Goal: Task Accomplishment & Management: Manage account settings

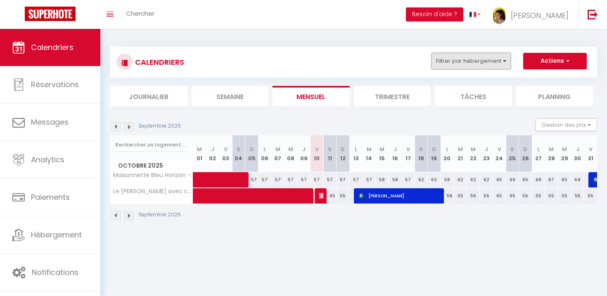
click at [453, 60] on button "Filtrer par hébergement" at bounding box center [470, 61] width 79 height 17
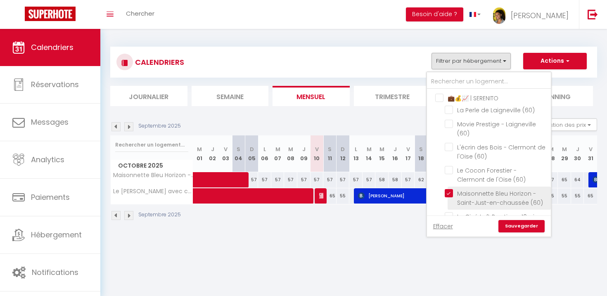
click at [453, 193] on ul "‍💼💰📈 | SERENITO La Perle de Laigneville (60) Movie Prestige - Laigneville (60) …" at bounding box center [489, 163] width 124 height 148
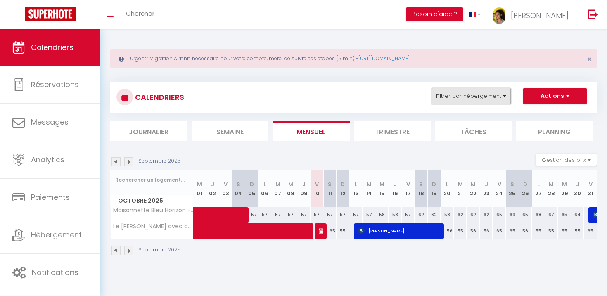
click at [486, 95] on button "Filtrer par hébergement" at bounding box center [470, 96] width 79 height 17
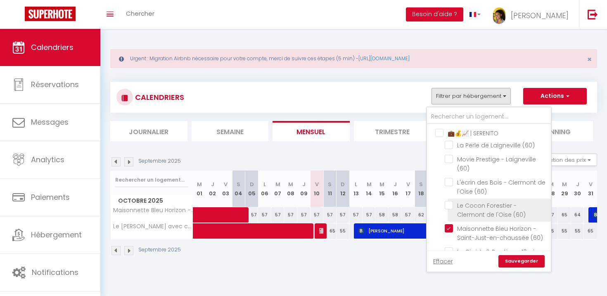
click at [452, 221] on li "Le Cocon Forestier - Clermont de l'Oise (60)" at bounding box center [499, 210] width 103 height 23
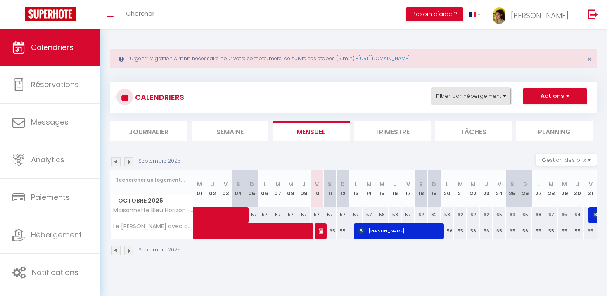
click at [494, 97] on button "Filtrer par hébergement" at bounding box center [470, 96] width 79 height 17
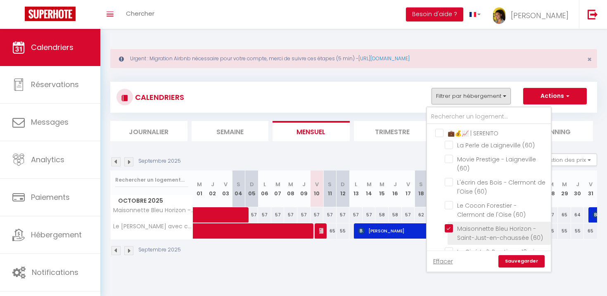
click at [451, 230] on input "Maisonnette Bleu Horizon - Saint-Just-en-chaussée (60)" at bounding box center [496, 228] width 103 height 8
checkbox input "false"
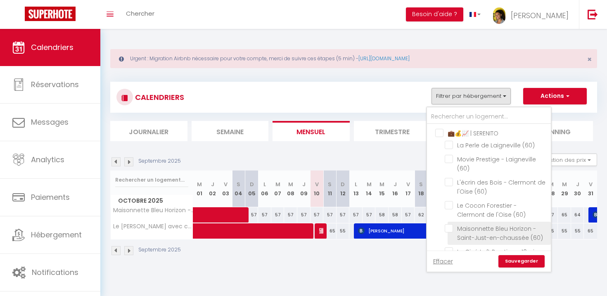
checkbox input "false"
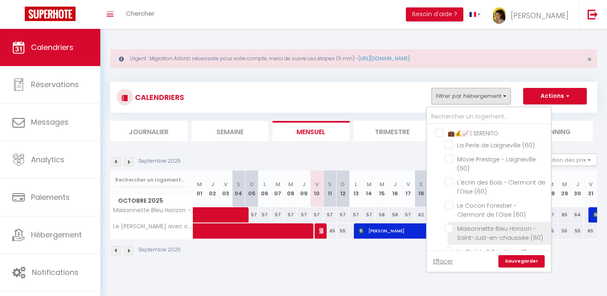
checkbox input "false"
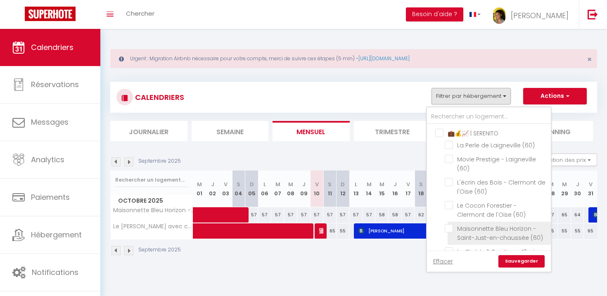
checkbox input "false"
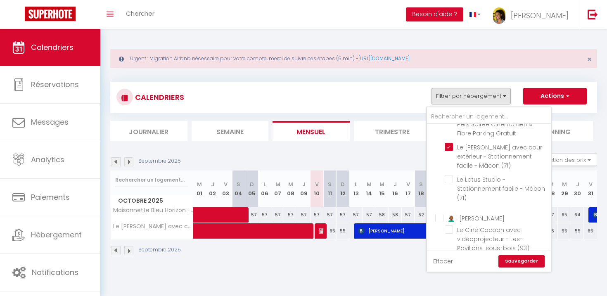
scroll to position [235, 0]
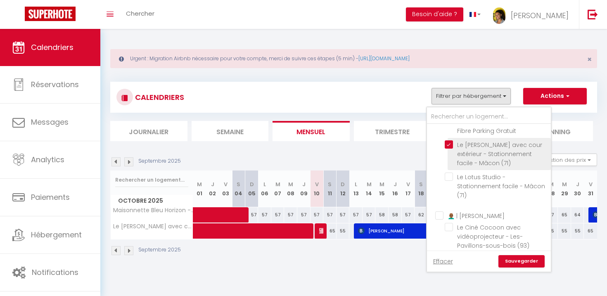
click at [455, 149] on input "Le [PERSON_NAME] avec cour extérieur - Stationnement facile - Mâcon (71)" at bounding box center [496, 144] width 103 height 8
checkbox input "false"
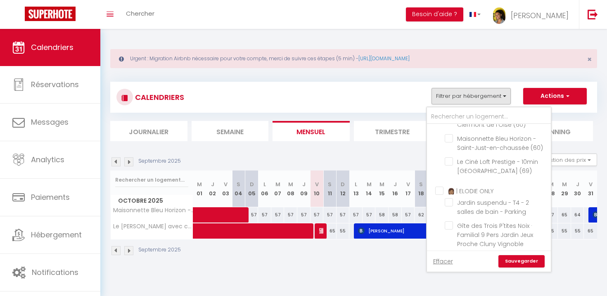
scroll to position [86, 0]
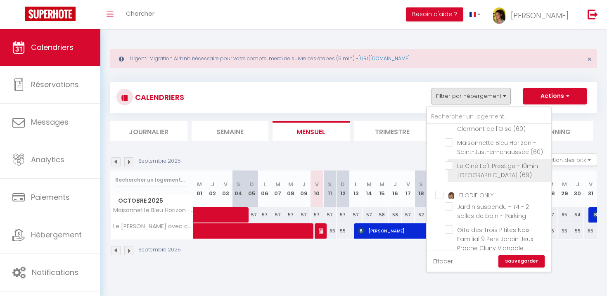
click at [450, 167] on input "Le Ciné Loft Prestige - 10min [GEOGRAPHIC_DATA] (69)" at bounding box center [496, 165] width 103 height 8
checkbox input "true"
checkbox input "false"
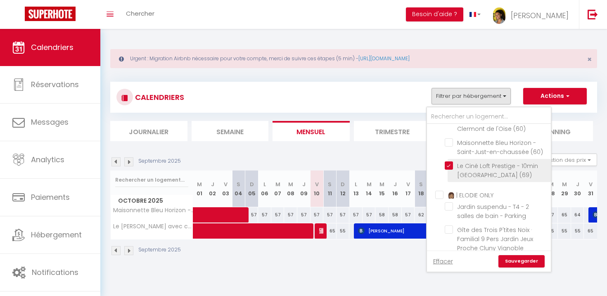
checkbox input "false"
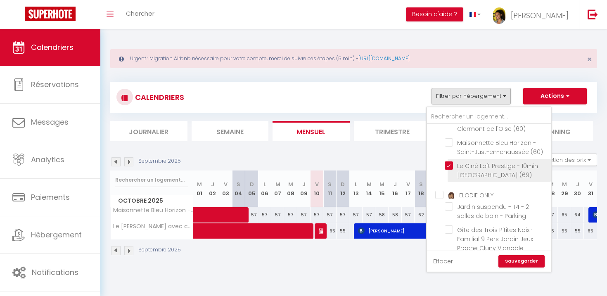
checkbox input "false"
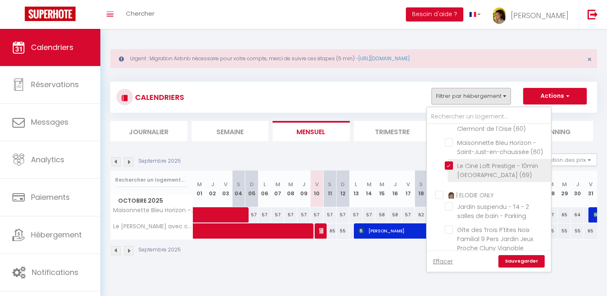
checkbox input "false"
click at [511, 262] on link "Sauvegarder" at bounding box center [521, 261] width 46 height 12
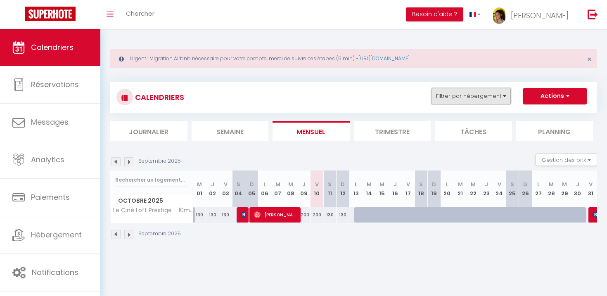
click at [483, 92] on button "Filtrer par hébergement" at bounding box center [470, 96] width 79 height 17
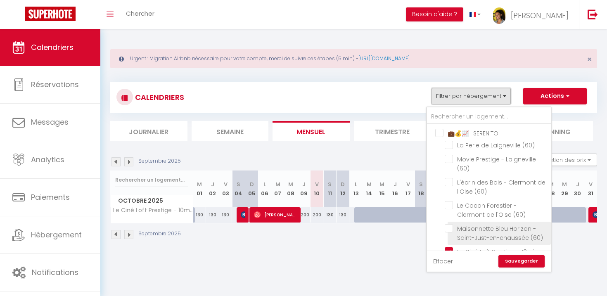
scroll to position [10, 0]
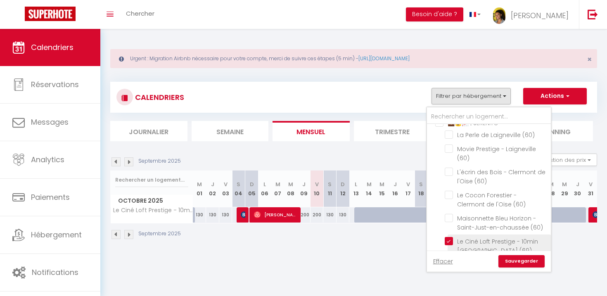
click at [448, 242] on input "Le Ciné Loft Prestige - 10min [GEOGRAPHIC_DATA] (69)" at bounding box center [496, 241] width 103 height 8
checkbox input "false"
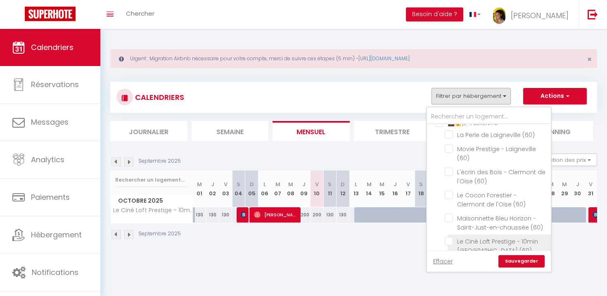
checkbox input "false"
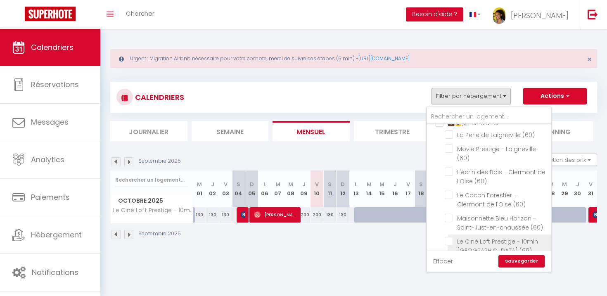
checkbox input "false"
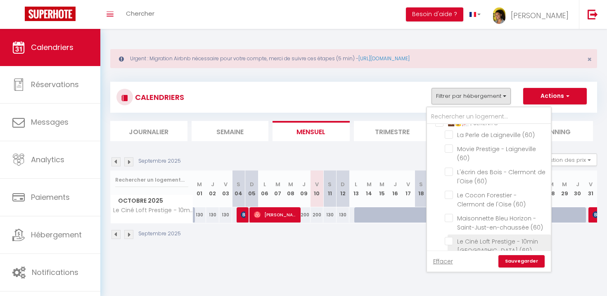
checkbox input "false"
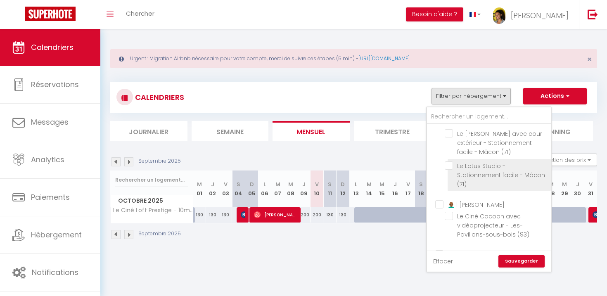
scroll to position [247, 0]
click at [452, 169] on input "Le Lotus Studio - Stationnement facile - Mâcon (71)" at bounding box center [496, 165] width 103 height 8
checkbox input "true"
checkbox input "false"
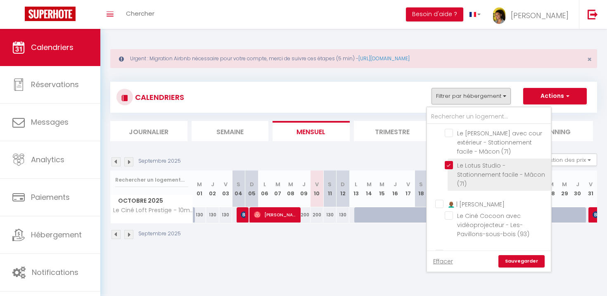
checkbox input "false"
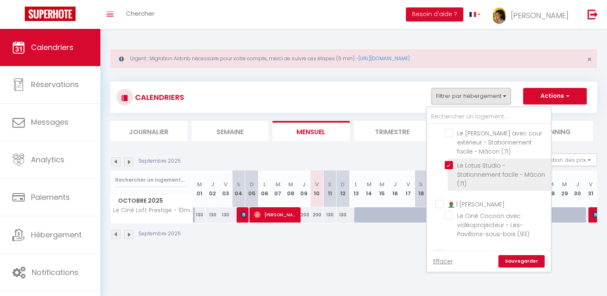
checkbox input "false"
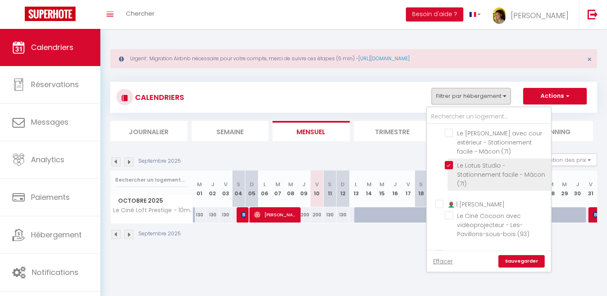
checkbox input "false"
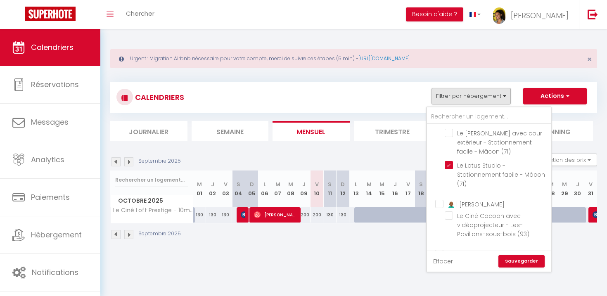
click at [535, 263] on link "Sauvegarder" at bounding box center [521, 261] width 46 height 12
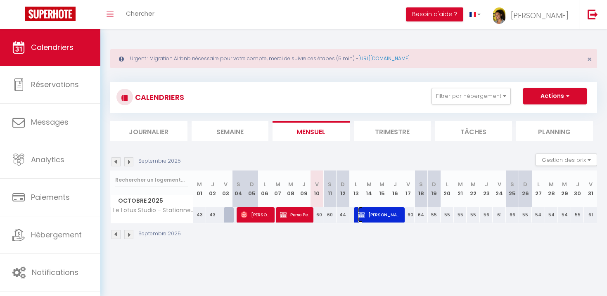
click at [377, 215] on span "[PERSON_NAME]" at bounding box center [380, 215] width 44 height 16
select select "OK"
select select "KO"
select select "0"
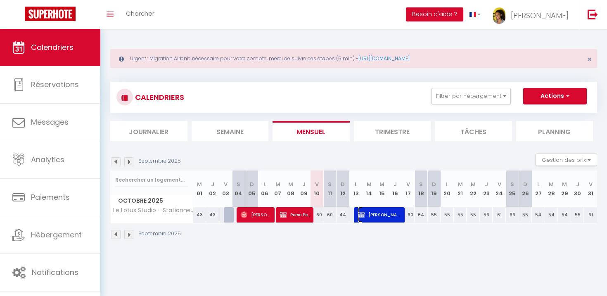
select select "1"
select select
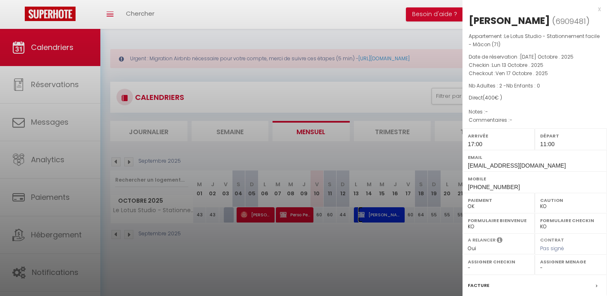
scroll to position [97, 0]
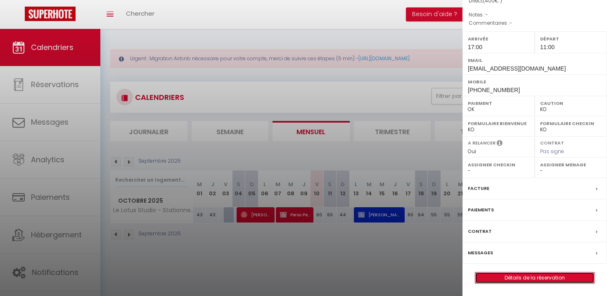
click at [525, 278] on link "Détails de la réservation" at bounding box center [534, 278] width 119 height 11
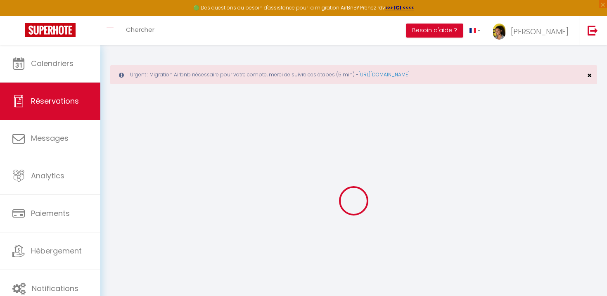
select select
checkbox input "false"
select select
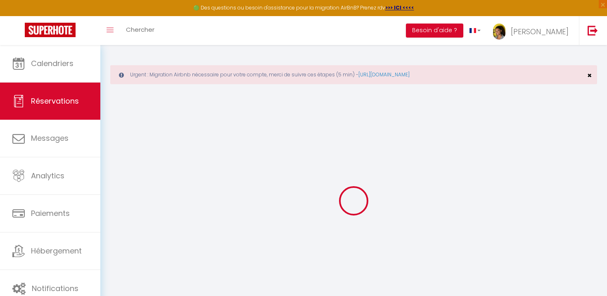
checkbox input "false"
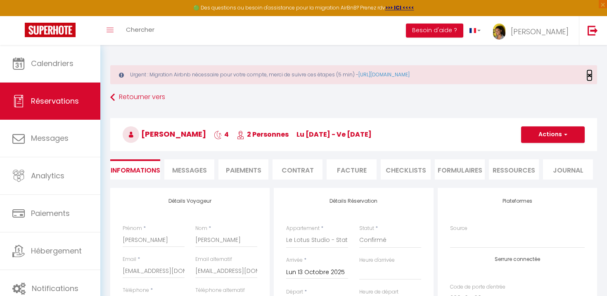
click at [590, 74] on span "×" at bounding box center [589, 75] width 5 height 10
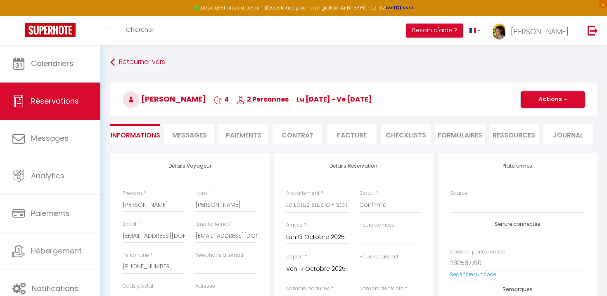
select select
click at [567, 100] on span "button" at bounding box center [564, 99] width 5 height 7
checkbox input "false"
select select "17:00"
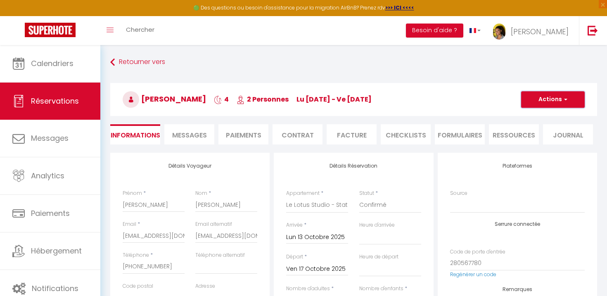
select select "11:00"
click at [544, 140] on link "Supprimer" at bounding box center [544, 139] width 65 height 11
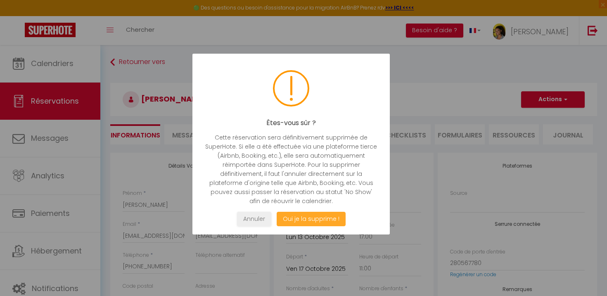
click at [329, 222] on button "Oui je la supprime !" at bounding box center [311, 219] width 69 height 14
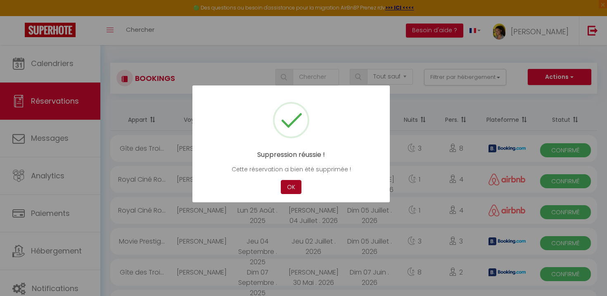
click at [292, 194] on button "OK" at bounding box center [291, 187] width 21 height 14
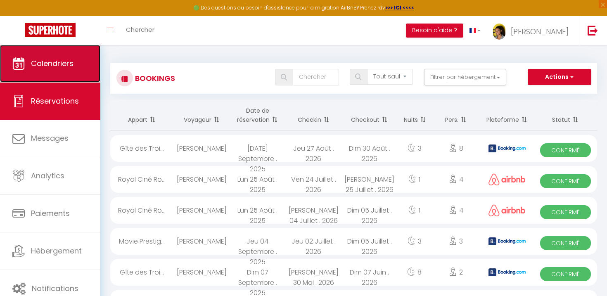
click at [64, 64] on span "Calendriers" at bounding box center [52, 63] width 43 height 10
